Goal: Navigation & Orientation: Find specific page/section

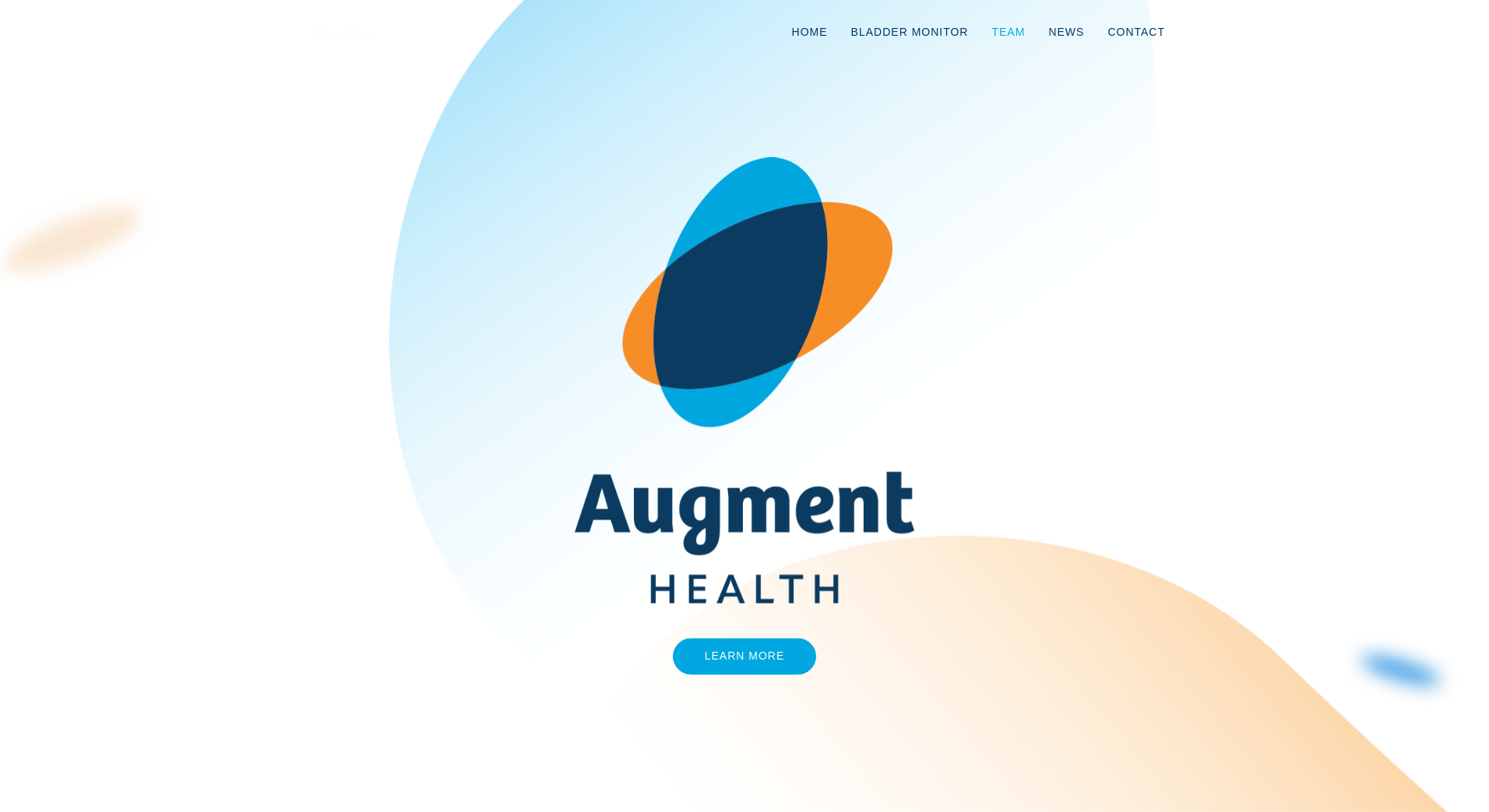
click at [1031, 32] on link "Team" at bounding box center [1008, 32] width 57 height 51
drag, startPoint x: 1017, startPoint y: 31, endPoint x: 1024, endPoint y: 50, distance: 20.2
click at [1018, 32] on link "Team" at bounding box center [1008, 32] width 57 height 51
